Goal: Information Seeking & Learning: Check status

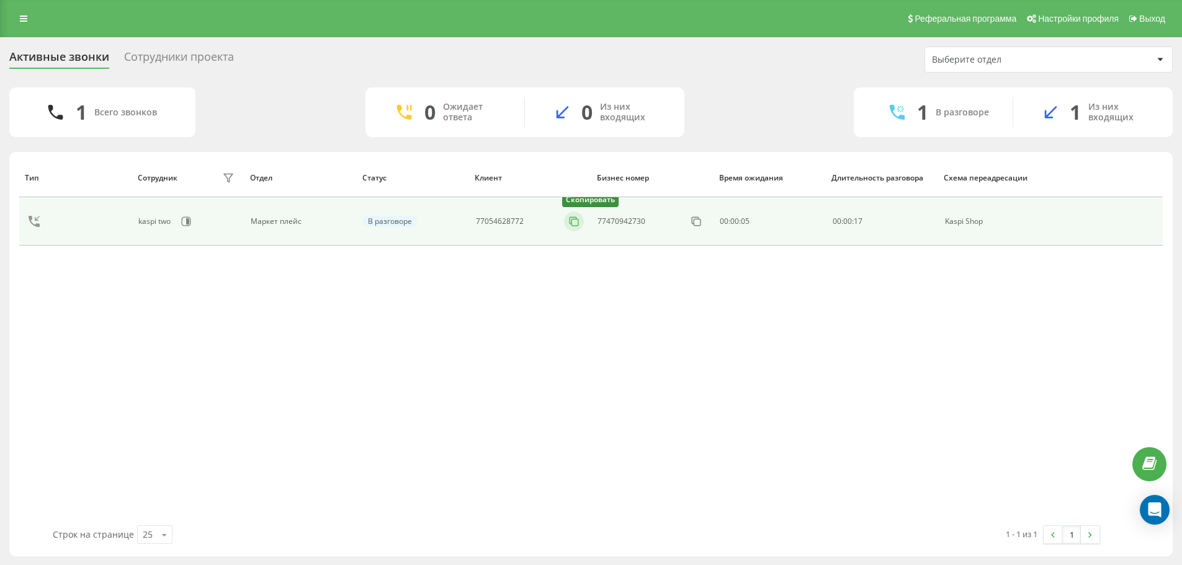
click at [576, 220] on icon at bounding box center [574, 221] width 12 height 12
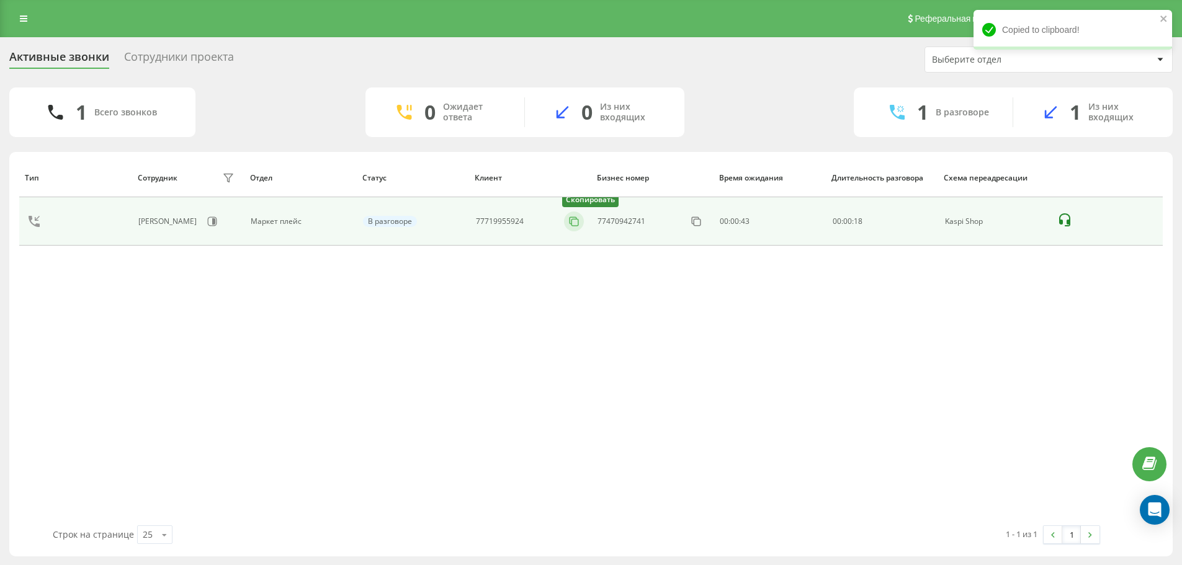
click at [577, 222] on icon at bounding box center [574, 221] width 12 height 12
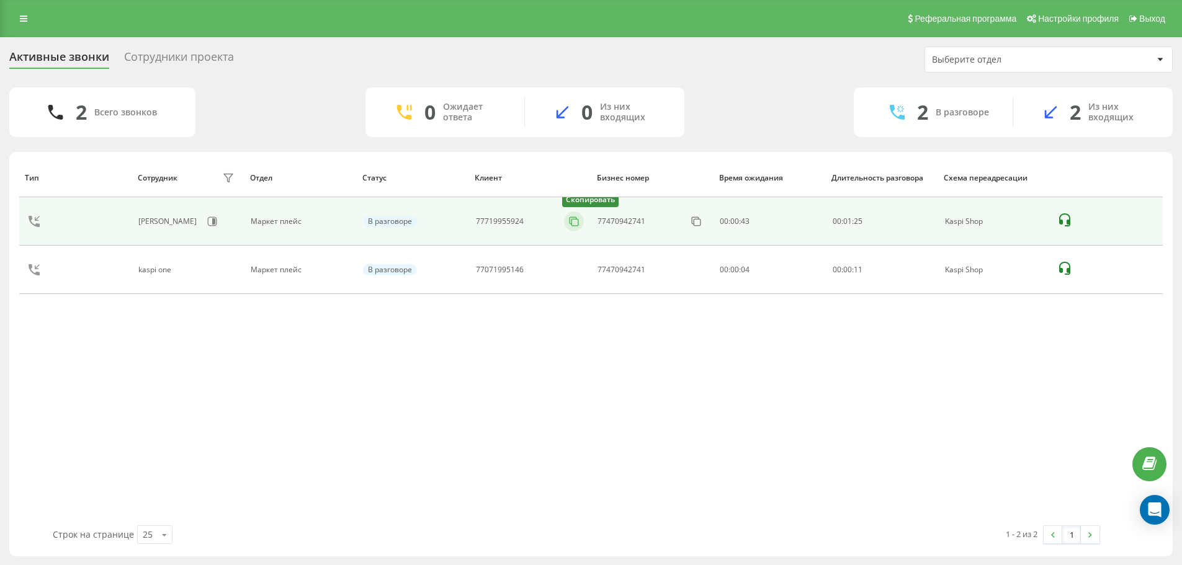
click at [572, 221] on rect at bounding box center [575, 222] width 7 height 7
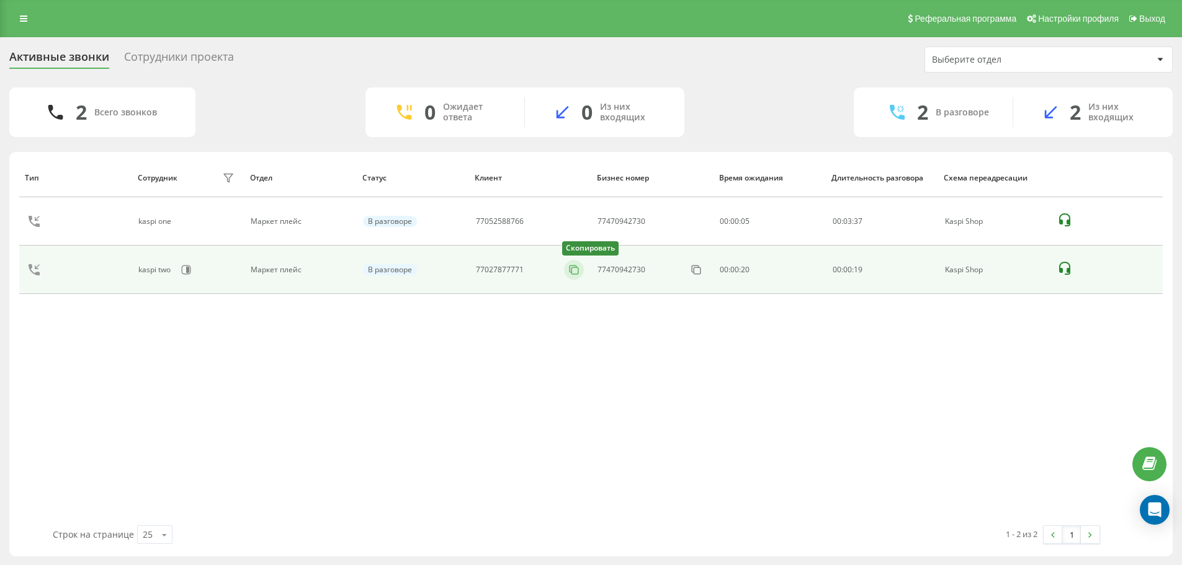
click at [574, 269] on icon at bounding box center [574, 270] width 12 height 12
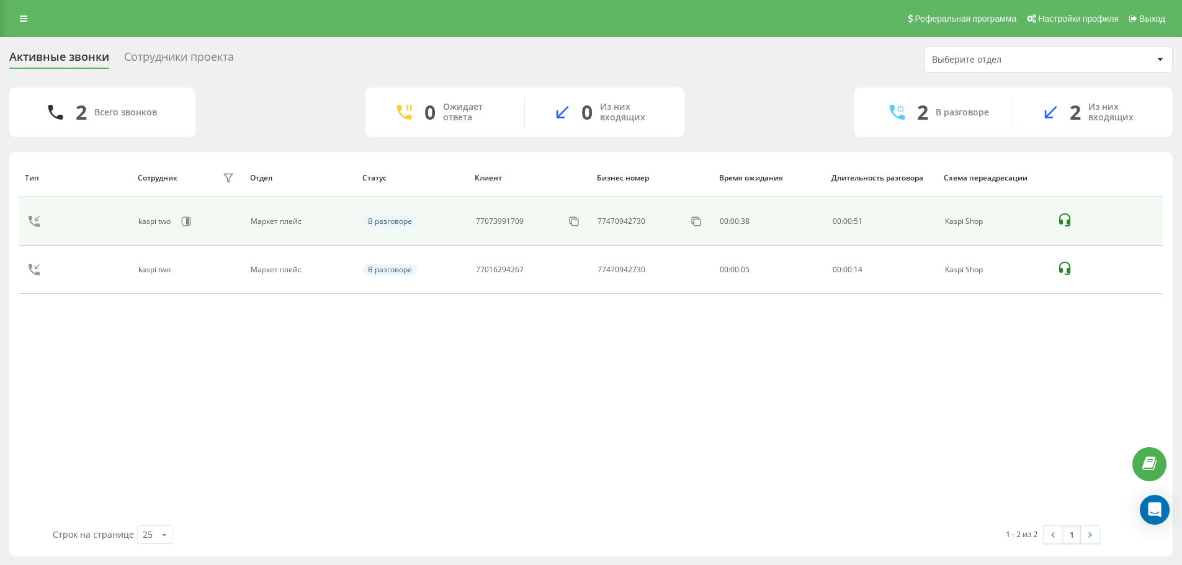
drag, startPoint x: 576, startPoint y: 272, endPoint x: 581, endPoint y: 205, distance: 67.8
click at [0, 0] on icon at bounding box center [0, 0] width 0 height 0
click at [571, 222] on icon at bounding box center [574, 221] width 12 height 12
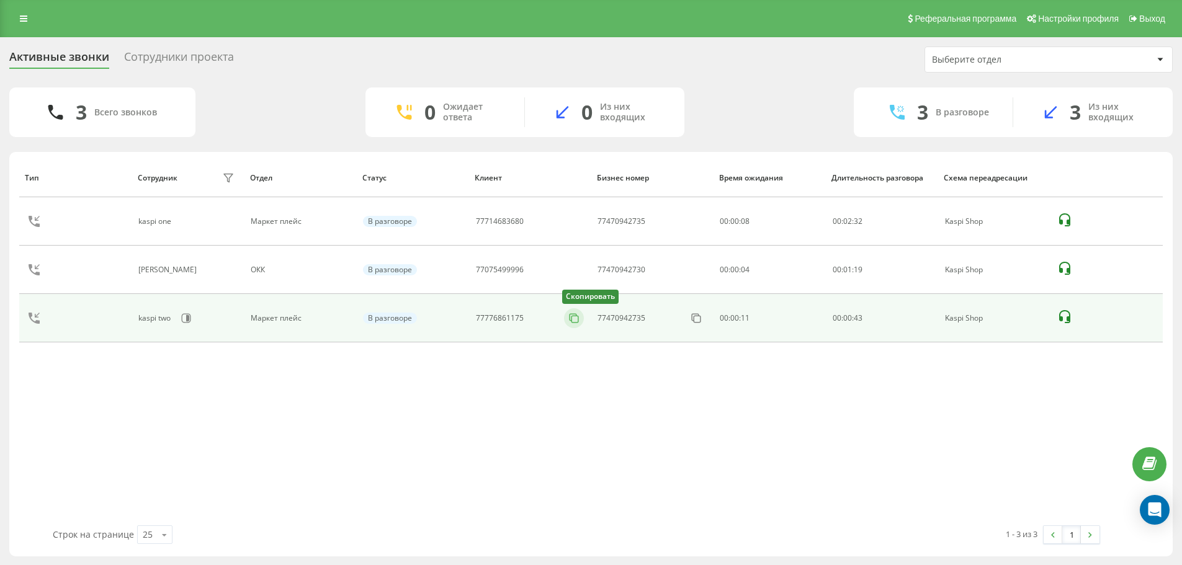
click at [574, 319] on icon at bounding box center [574, 318] width 12 height 12
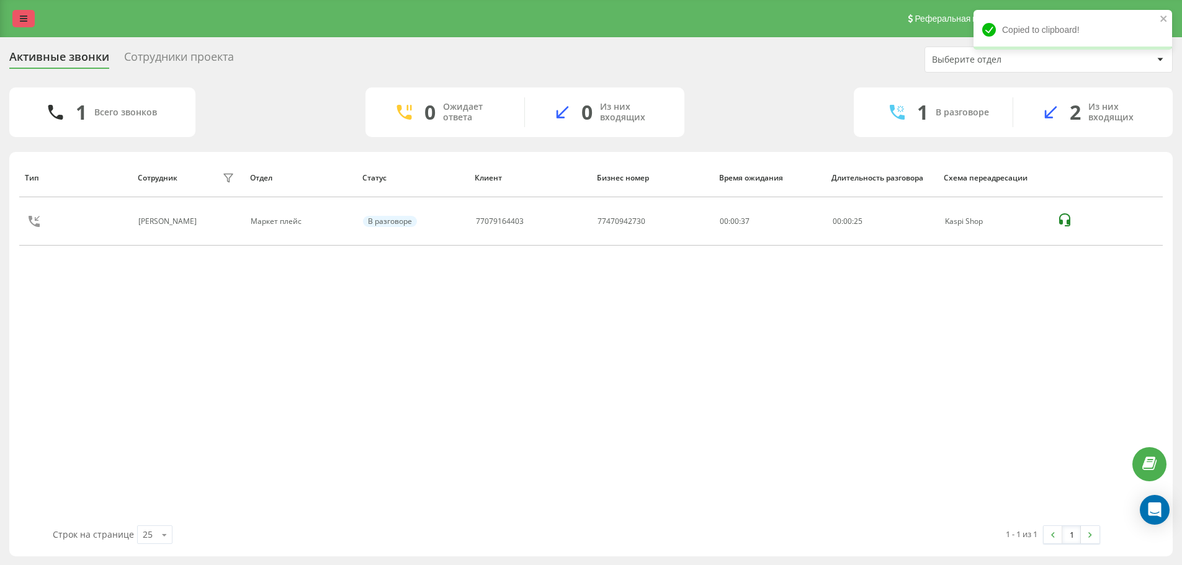
click at [22, 18] on icon at bounding box center [23, 18] width 7 height 9
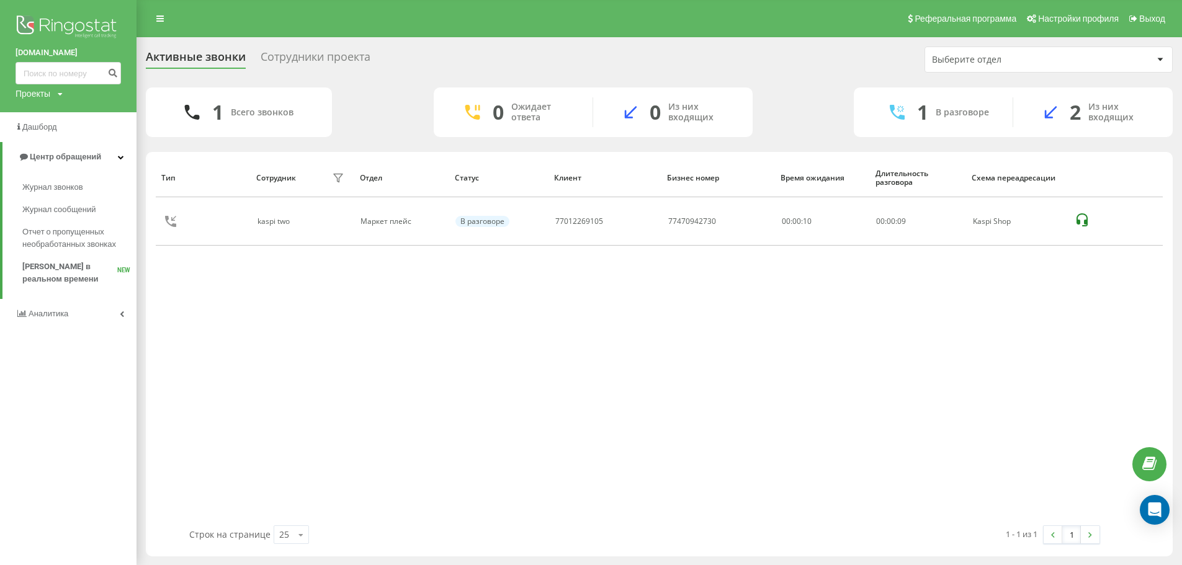
drag, startPoint x: 345, startPoint y: 363, endPoint x: 369, endPoint y: 353, distance: 26.1
click at [349, 363] on div "Тип Сотрудник фильтра Отдел Статус Клиент Бизнес номер Время ожидания Длительно…" at bounding box center [659, 341] width 1007 height 367
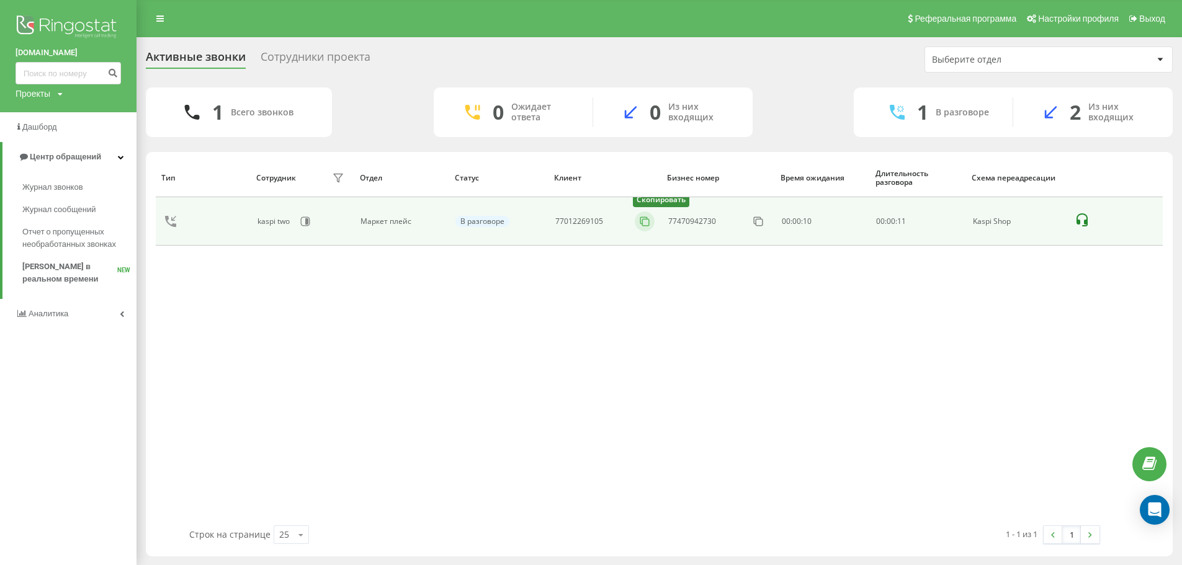
click at [646, 226] on rect at bounding box center [645, 222] width 7 height 7
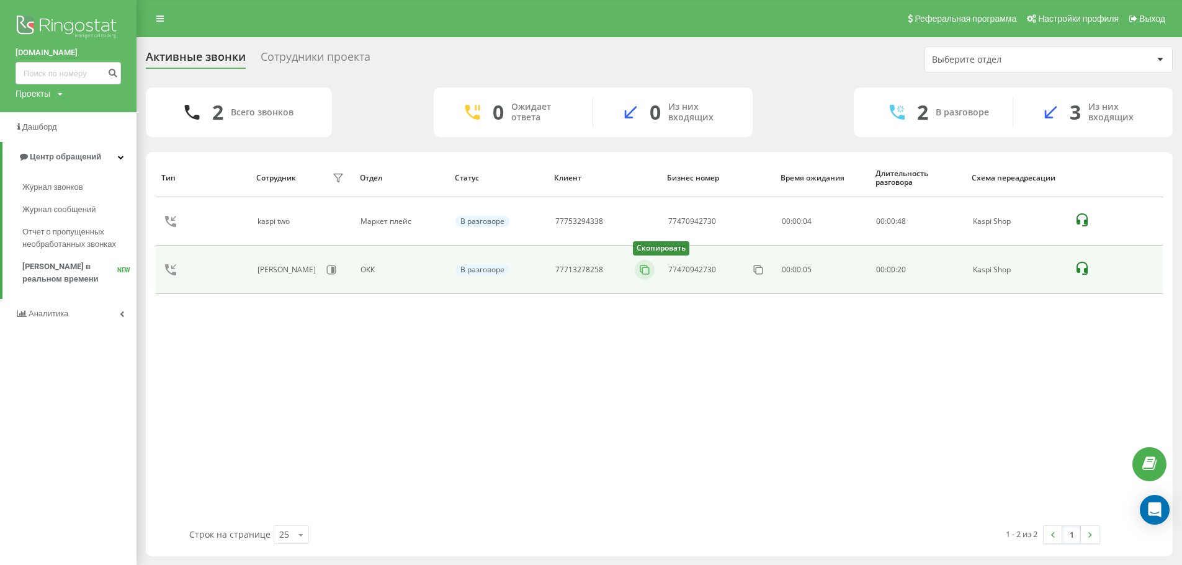
click at [646, 269] on icon at bounding box center [644, 270] width 12 height 12
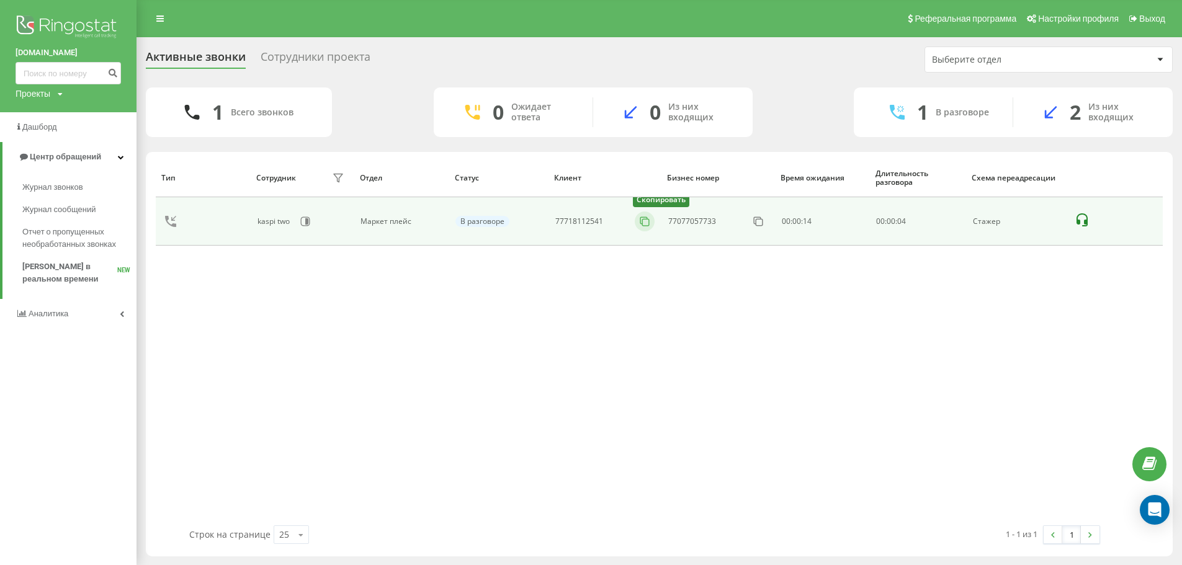
click at [646, 223] on icon at bounding box center [644, 221] width 12 height 12
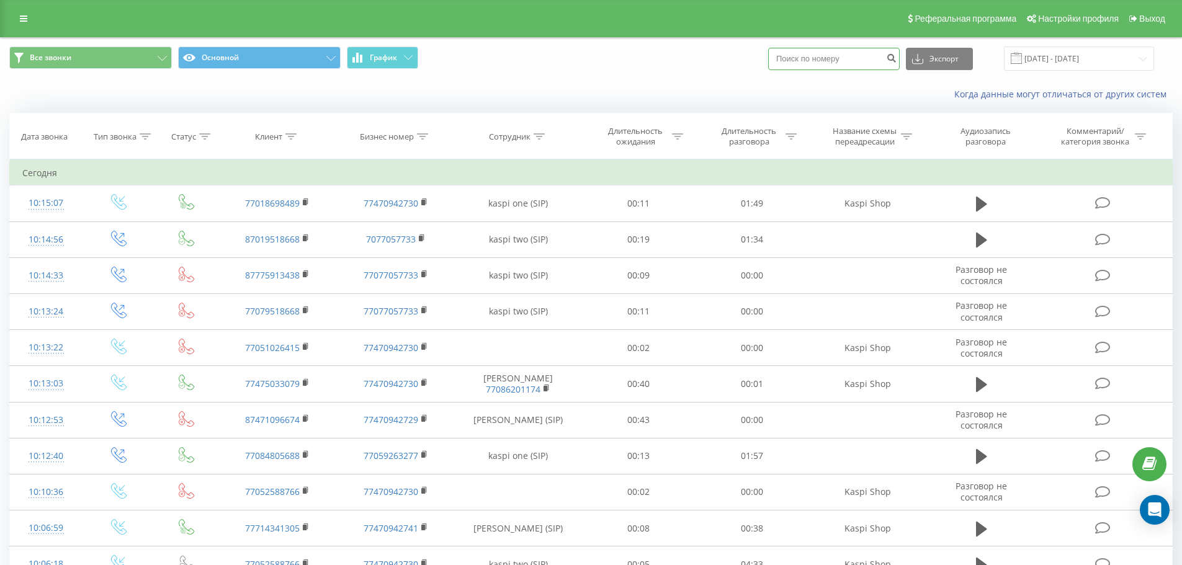
click at [817, 58] on input at bounding box center [833, 59] width 131 height 22
paste input "+7 (701) 951-86-68"
click at [849, 53] on input "+7 (701) 951-86-68" at bounding box center [833, 59] width 131 height 22
type input "77019518668"
click at [896, 60] on icon "submit" at bounding box center [891, 56] width 11 height 7
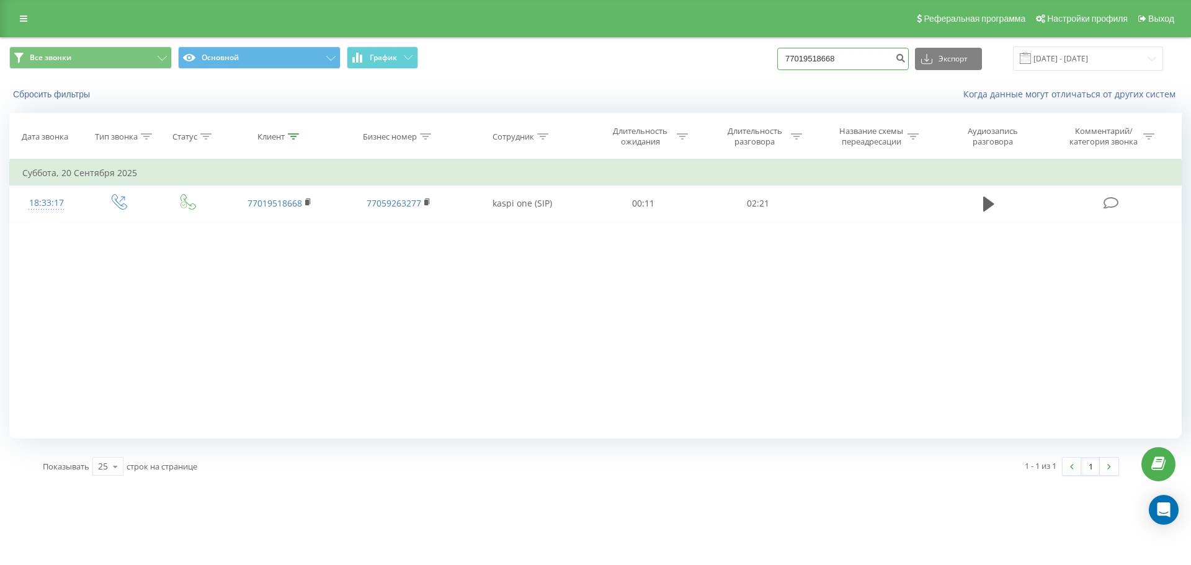
drag, startPoint x: 867, startPoint y: 58, endPoint x: 805, endPoint y: 61, distance: 62.1
click at [734, 71] on div "Все звонки Основной График 77019518668 Экспорт .csv .xls .xlsx 22.06.2025 - 22.…" at bounding box center [595, 59] width 1172 height 24
paste input "+7 (701) 951-86-"
click at [858, 56] on input "+7 (701) 951-86-68" at bounding box center [842, 59] width 131 height 22
click at [846, 55] on input "+7 (701) 951-8668" at bounding box center [842, 59] width 131 height 22
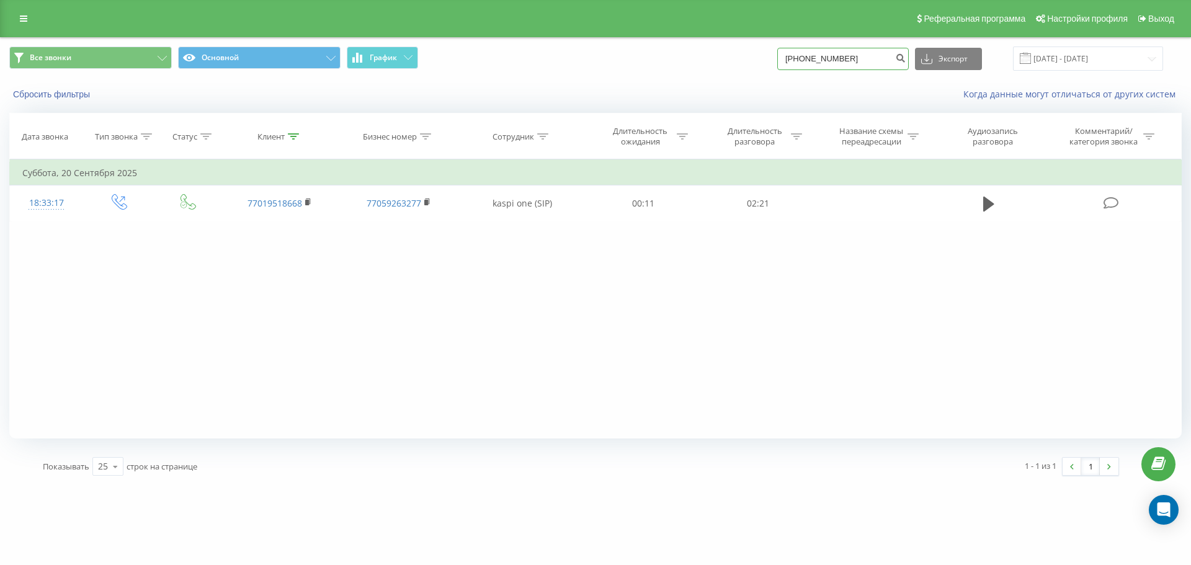
click at [831, 57] on input "+7 (701) 9518668" at bounding box center [842, 59] width 131 height 22
click at [815, 58] on input "+7 (7019518668" at bounding box center [842, 59] width 131 height 22
click at [805, 58] on input "+77019518668" at bounding box center [842, 59] width 131 height 22
click at [903, 58] on input "77019518668" at bounding box center [842, 59] width 131 height 22
type input "77019518668"
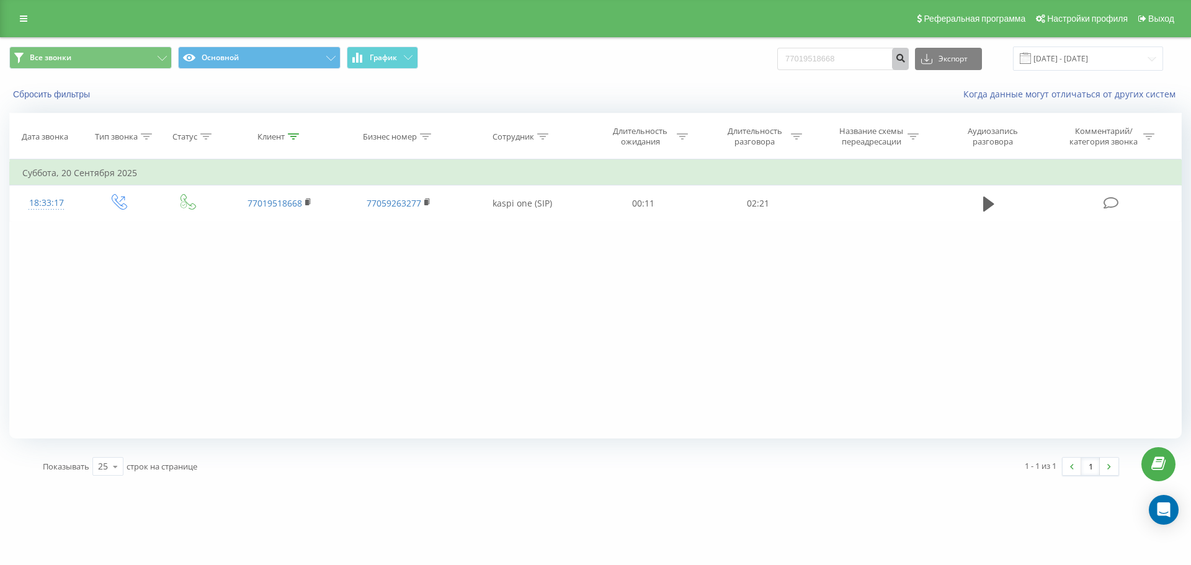
click at [906, 60] on icon "submit" at bounding box center [900, 56] width 11 height 7
click at [797, 57] on input "77019518668" at bounding box center [842, 59] width 131 height 22
type input "87019518668"
click at [906, 60] on icon "submit" at bounding box center [900, 56] width 11 height 7
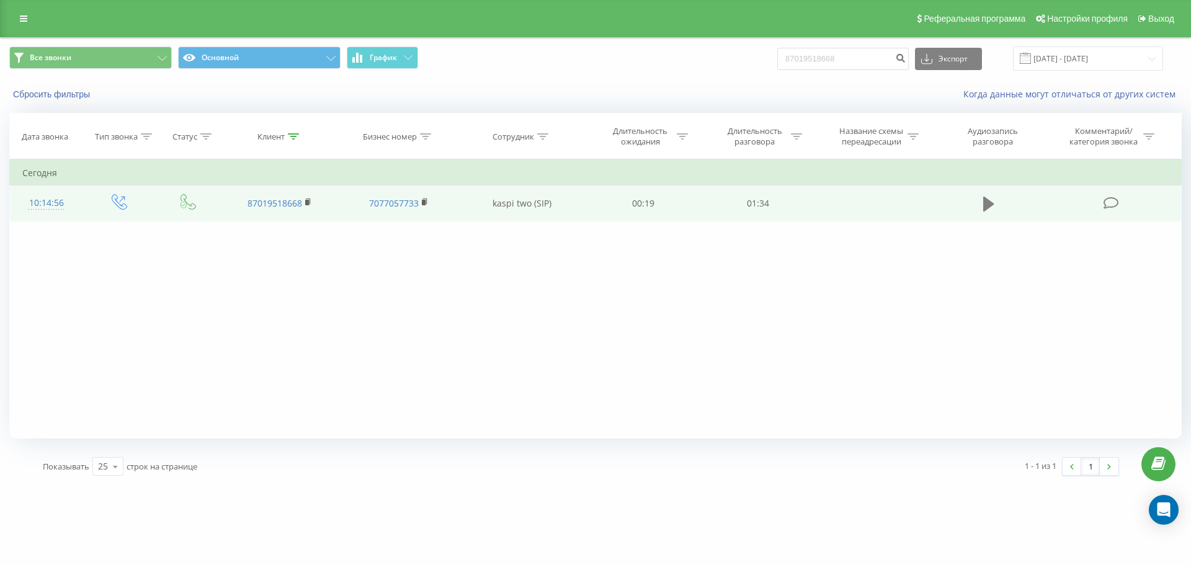
click at [991, 207] on icon at bounding box center [988, 204] width 11 height 15
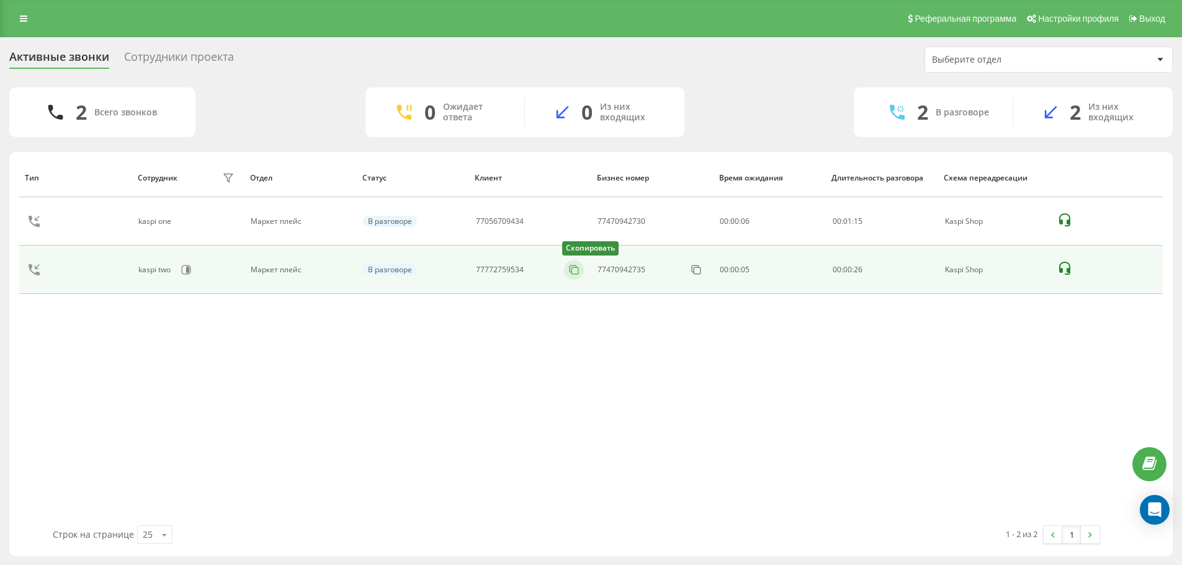
click at [576, 273] on icon at bounding box center [574, 270] width 12 height 12
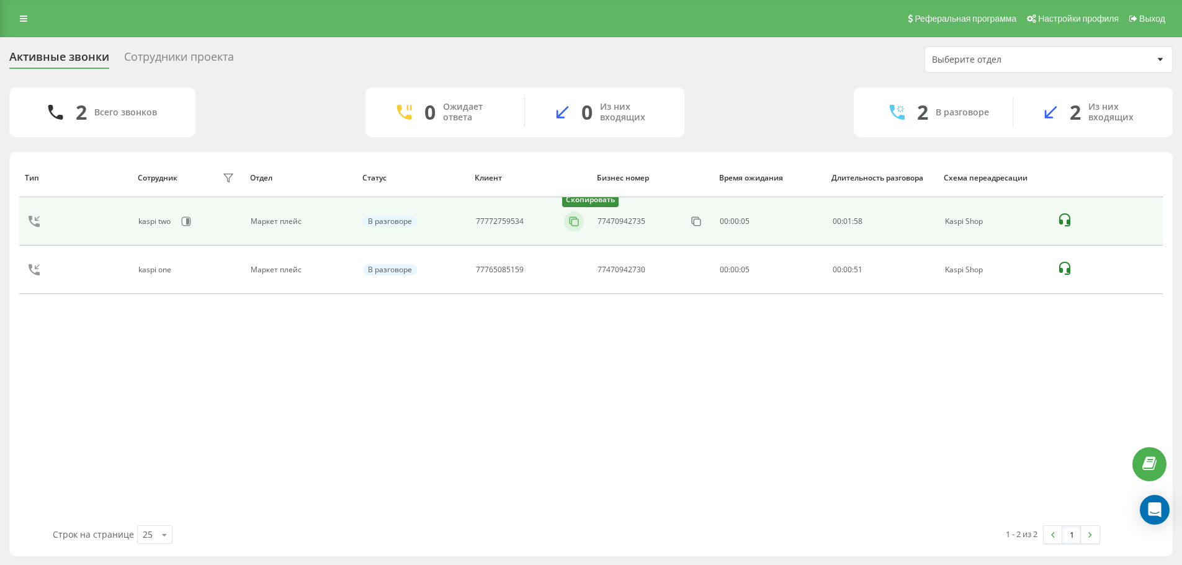
click at [574, 219] on rect at bounding box center [575, 222] width 7 height 7
